Goal: Task Accomplishment & Management: Use online tool/utility

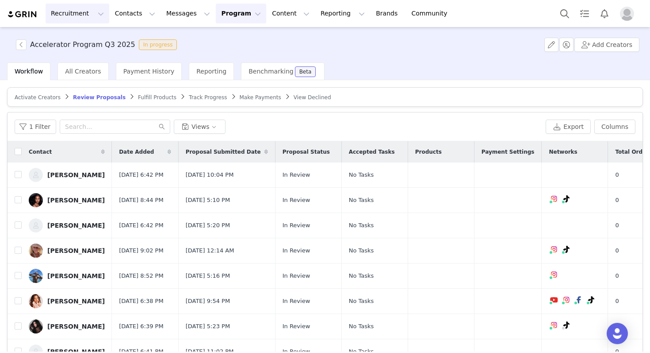
click at [67, 15] on button "Recruitment Recruitment" at bounding box center [78, 14] width 64 height 20
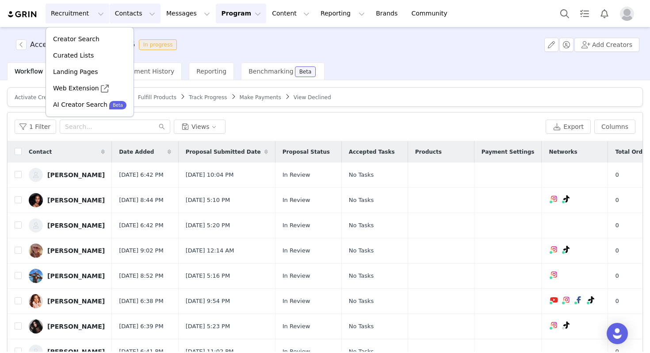
click at [125, 15] on button "Contacts Contacts" at bounding box center [135, 14] width 51 height 20
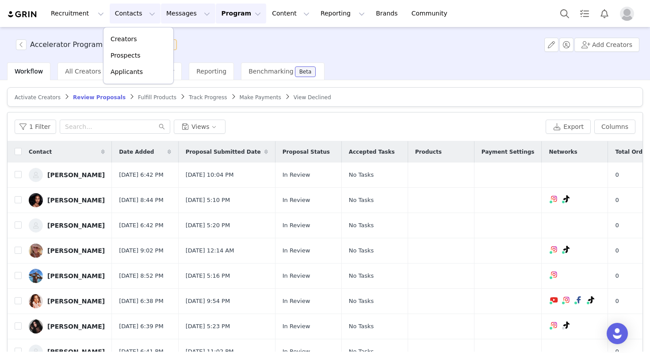
click at [161, 19] on button "Messages Messages" at bounding box center [188, 14] width 54 height 20
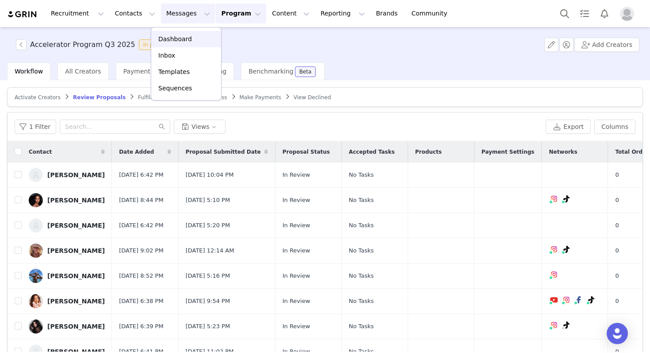
click at [186, 39] on p "Dashboard" at bounding box center [175, 38] width 34 height 9
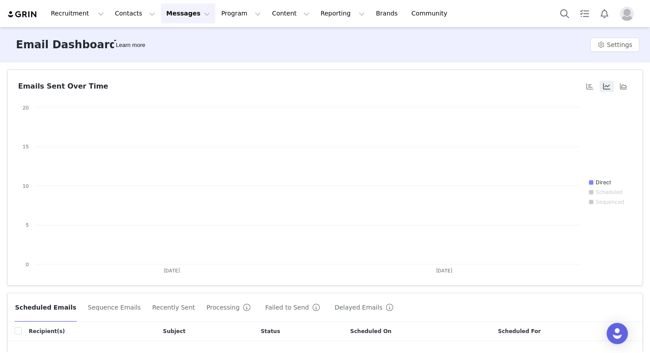
click at [170, 14] on button "Messages Messages" at bounding box center [188, 14] width 54 height 20
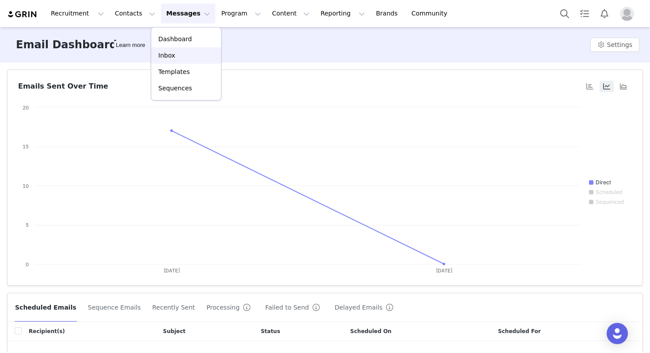
click at [163, 51] on p "Inbox" at bounding box center [166, 55] width 17 height 9
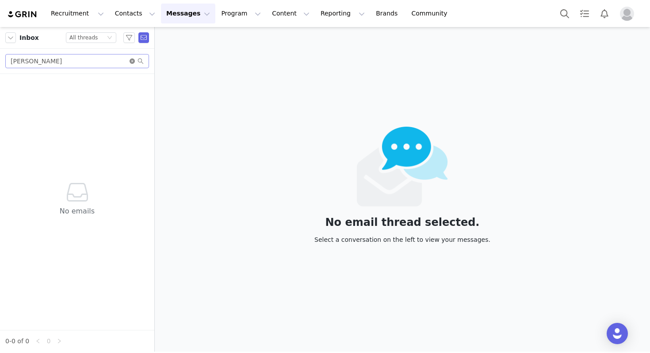
click at [132, 58] on icon "icon: close-circle" at bounding box center [132, 60] width 5 height 5
click at [10, 38] on button "button" at bounding box center [10, 37] width 11 height 11
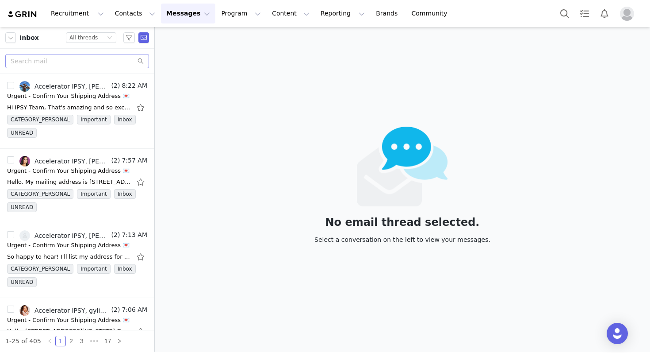
click at [165, 73] on div "No email thread selected. Select a conversation on the left to view your messag…" at bounding box center [402, 189] width 495 height 324
click at [203, 73] on div "No email thread selected. Select a conversation on the left to view your messag…" at bounding box center [402, 189] width 495 height 324
click at [204, 79] on div "No email thread selected. Select a conversation on the left to view your messag…" at bounding box center [402, 189] width 495 height 324
